Goal: Check status: Check status

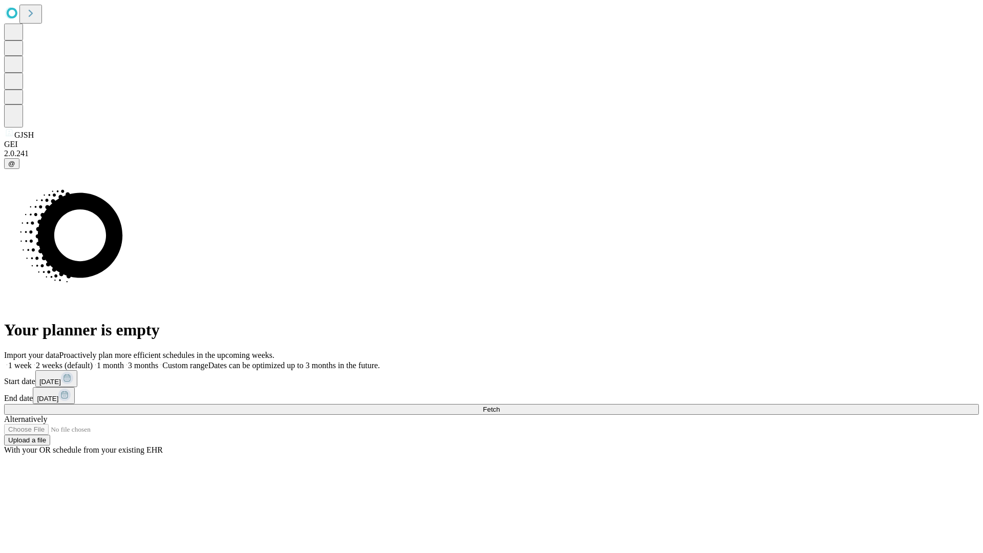
click at [500, 406] on span "Fetch" at bounding box center [491, 410] width 17 height 8
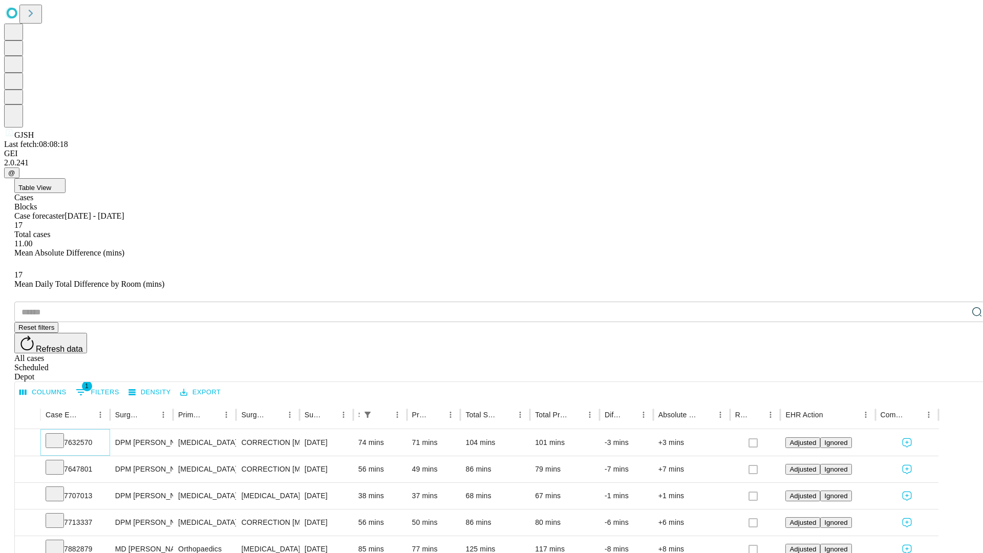
click at [60, 435] on icon at bounding box center [55, 440] width 10 height 10
